Goal: Task Accomplishment & Management: Use online tool/utility

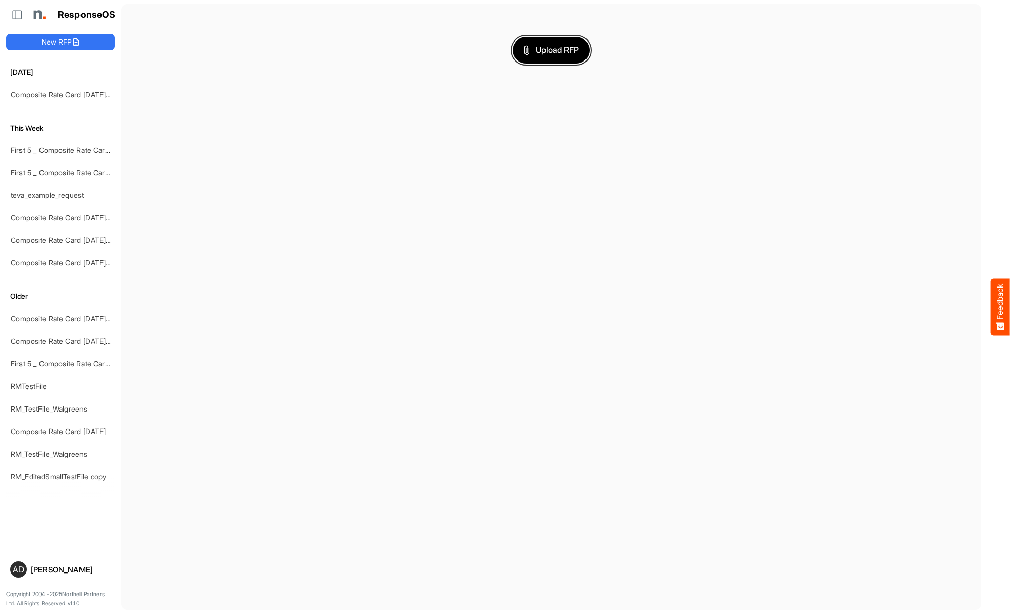
click at [551, 50] on span "Upload RFP" at bounding box center [550, 50] width 55 height 13
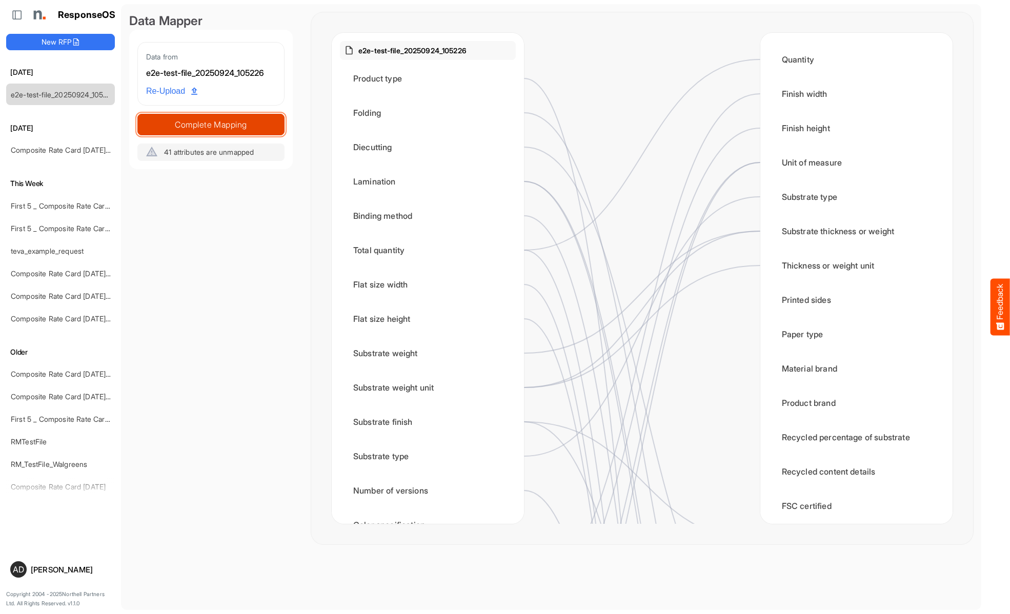
click at [211, 124] on span "Complete Mapping" at bounding box center [211, 124] width 146 height 14
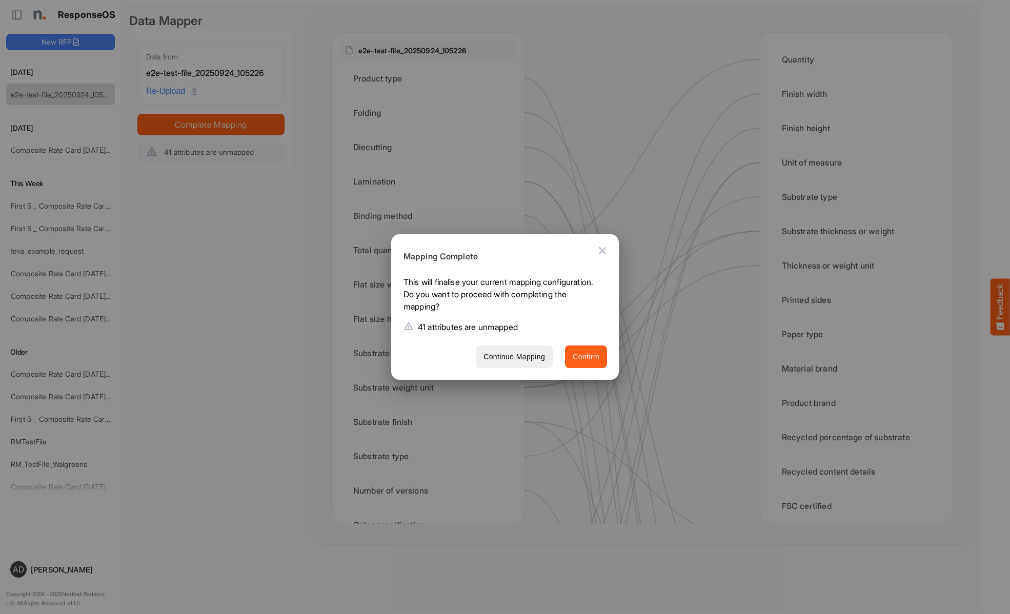
click at [586, 356] on span "Confirm" at bounding box center [586, 357] width 27 height 13
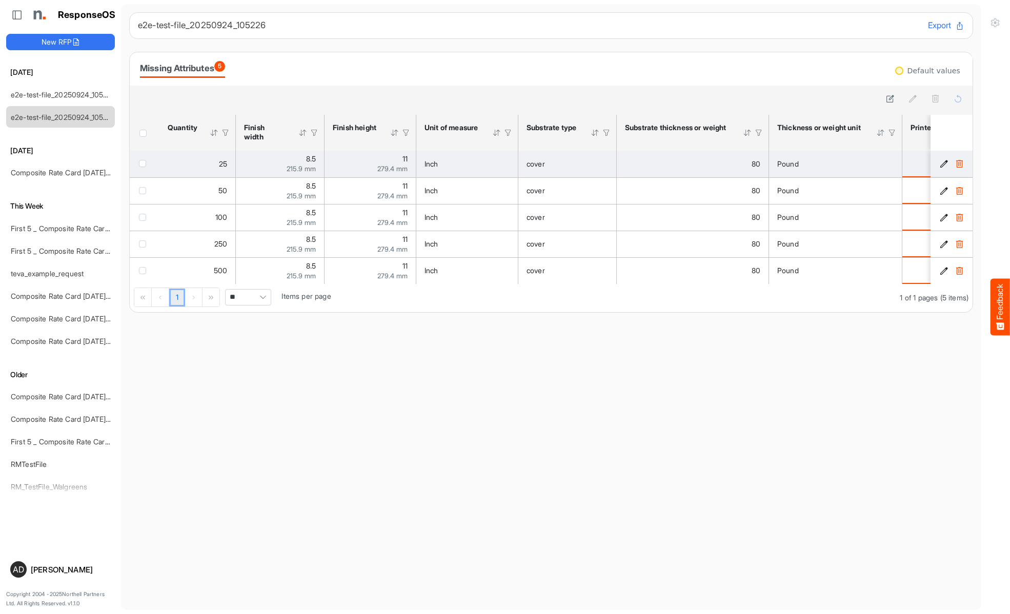
click at [145, 163] on span "checkbox" at bounding box center [142, 163] width 7 height 7
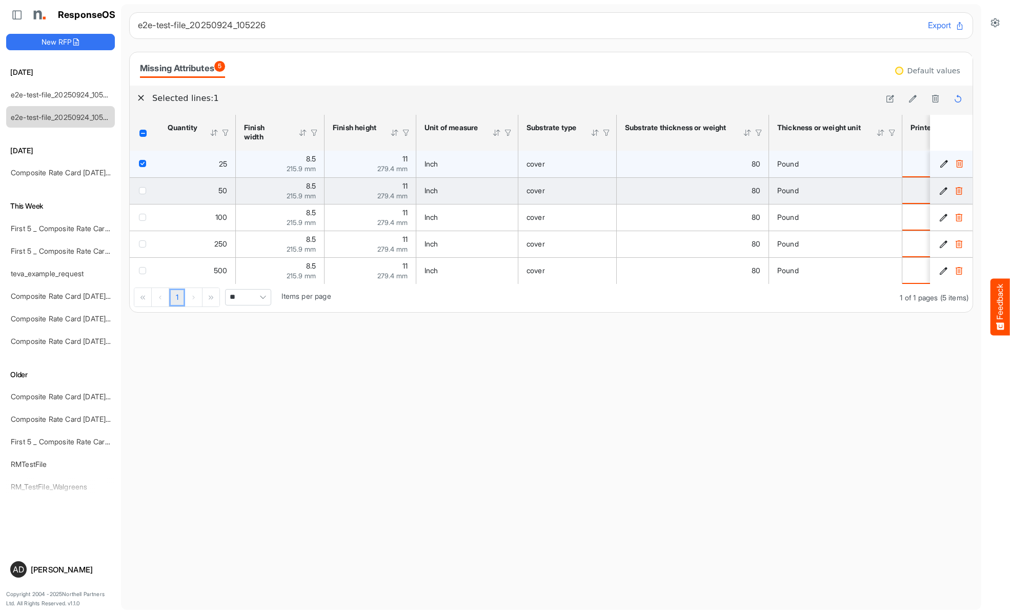
click at [145, 190] on span "checkbox" at bounding box center [142, 190] width 7 height 7
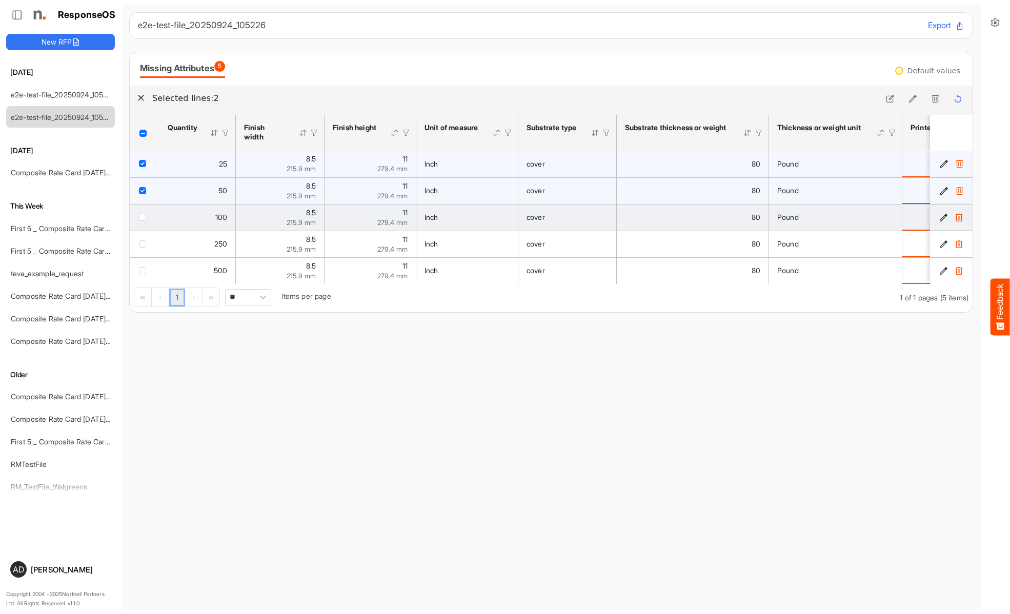
click at [145, 217] on span "checkbox" at bounding box center [142, 217] width 7 height 7
